Goal: Transaction & Acquisition: Purchase product/service

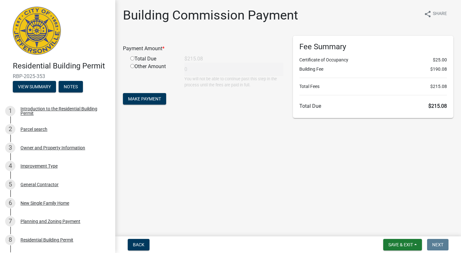
click at [133, 58] on input "radio" at bounding box center [132, 58] width 4 height 4
radio input "true"
type input "215.08"
click at [155, 99] on span "Make Payment" at bounding box center [144, 98] width 33 height 5
click at [131, 58] on input "radio" at bounding box center [132, 58] width 4 height 4
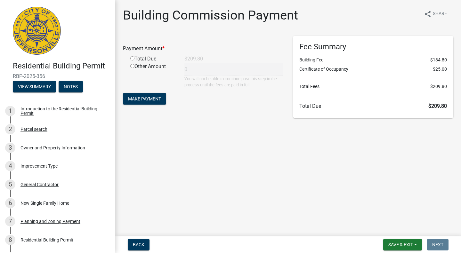
radio input "true"
type input "209.8"
click at [148, 101] on span "Make Payment" at bounding box center [144, 98] width 33 height 5
click at [132, 59] on input "radio" at bounding box center [132, 58] width 4 height 4
radio input "true"
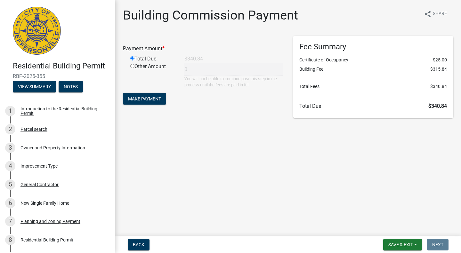
type input "340.84"
click at [142, 97] on span "Make Payment" at bounding box center [144, 98] width 33 height 5
